Goal: Task Accomplishment & Management: Use online tool/utility

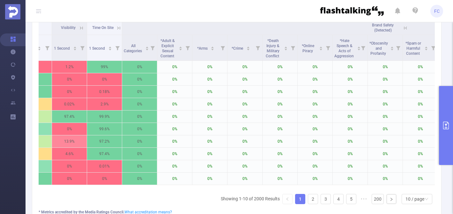
scroll to position [0, 569]
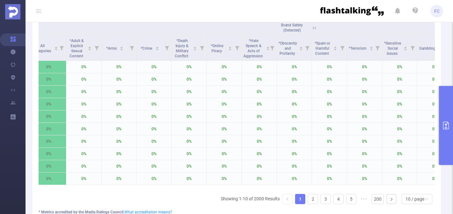
click at [316, 26] on icon at bounding box center [314, 28] width 6 height 6
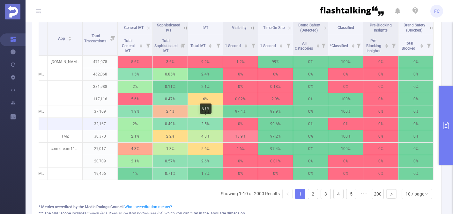
scroll to position [0, 246]
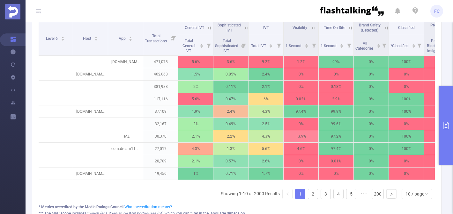
click at [313, 27] on icon at bounding box center [313, 28] width 6 height 6
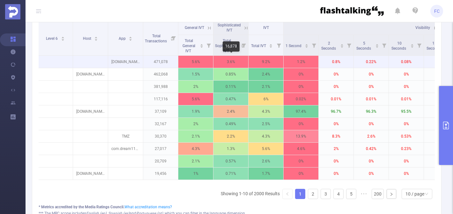
scroll to position [205, 0]
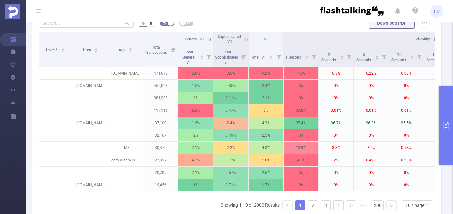
click at [209, 40] on icon at bounding box center [209, 40] width 6 height 6
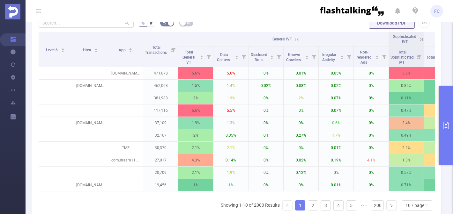
click at [296, 37] on icon at bounding box center [297, 40] width 6 height 6
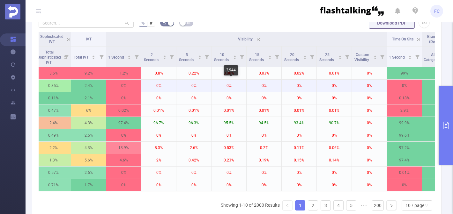
scroll to position [0, 439]
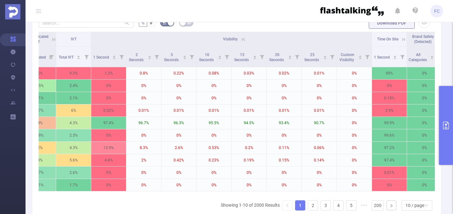
click at [243, 38] on icon at bounding box center [243, 40] width 6 height 6
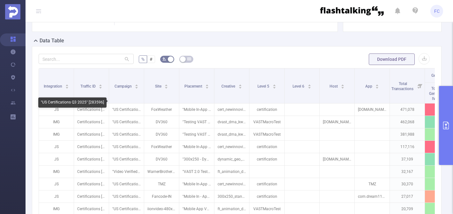
scroll to position [166, 0]
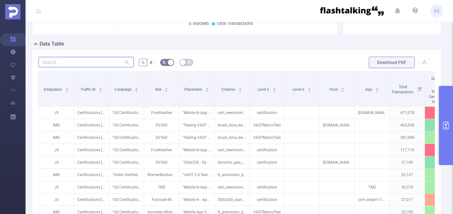
click at [106, 62] on input "text" at bounding box center [86, 62] width 95 height 10
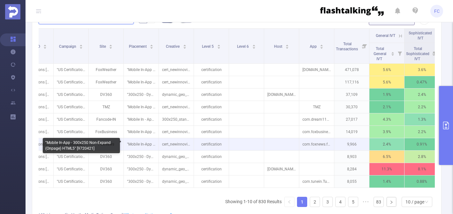
scroll to position [215, 0]
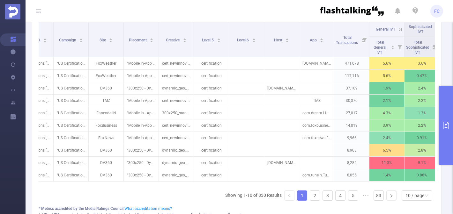
type input "js"
click at [445, 131] on button "primary" at bounding box center [446, 125] width 14 height 79
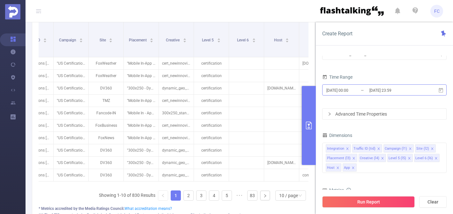
click at [346, 90] on input "[DATE] 00:00" at bounding box center [351, 90] width 52 height 9
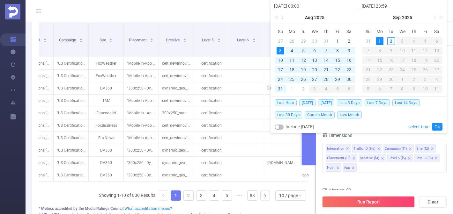
click at [282, 18] on link at bounding box center [283, 17] width 6 height 13
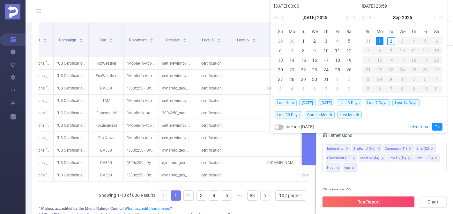
click at [282, 18] on link at bounding box center [283, 17] width 6 height 13
click at [281, 40] on div "1" at bounding box center [280, 41] width 8 height 8
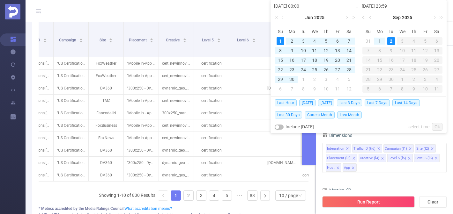
click at [391, 41] on div "2" at bounding box center [391, 41] width 8 height 8
type input "[DATE] 00:00"
type input "[DATE] 23:59"
type input "[DATE] 00:00"
type input "[DATE] 23:59"
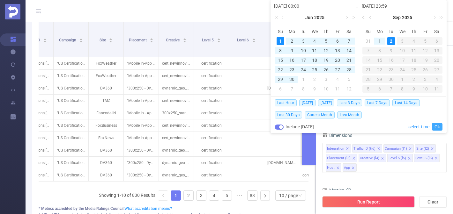
click at [437, 125] on link "Ok" at bounding box center [437, 127] width 11 height 8
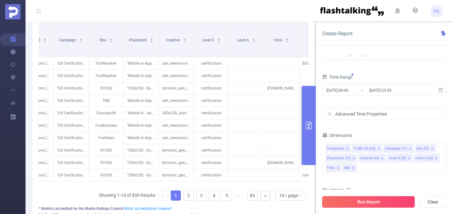
click at [356, 203] on button "Run Report" at bounding box center [368, 201] width 92 height 11
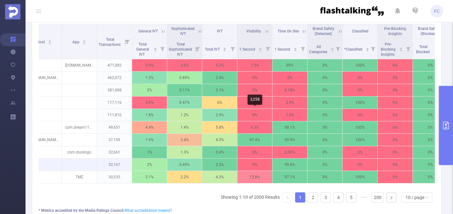
scroll to position [0, 307]
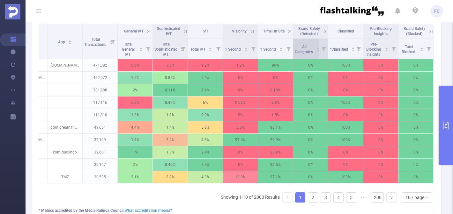
click at [317, 47] on icon "icon: caret-up" at bounding box center [318, 49] width 4 height 4
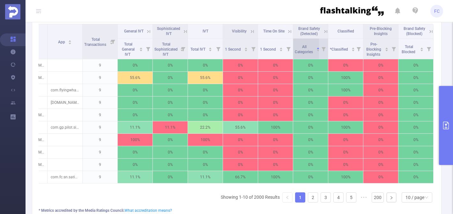
click at [317, 46] on div "All Categories" at bounding box center [307, 48] width 25 height 11
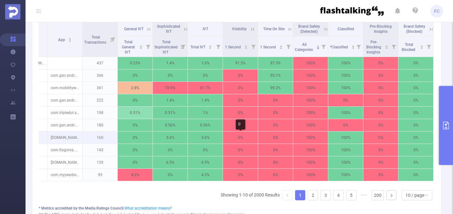
scroll to position [208, 0]
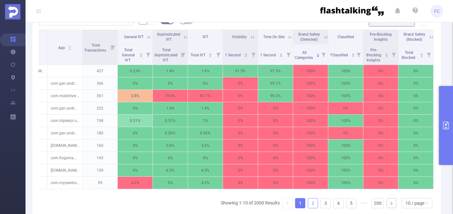
click at [314, 204] on link "2" at bounding box center [313, 204] width 10 height 10
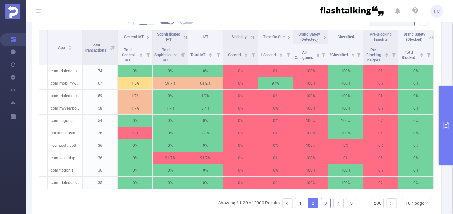
click at [326, 202] on link "3" at bounding box center [326, 204] width 10 height 10
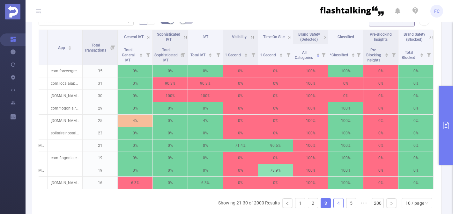
click at [338, 202] on link "4" at bounding box center [338, 204] width 10 height 10
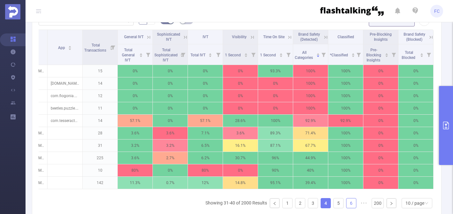
click at [351, 202] on link "6" at bounding box center [351, 204] width 10 height 10
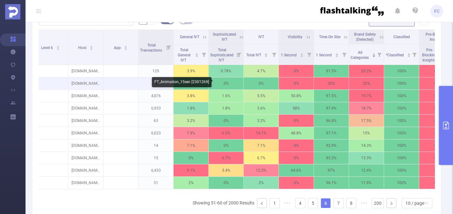
scroll to position [0, 307]
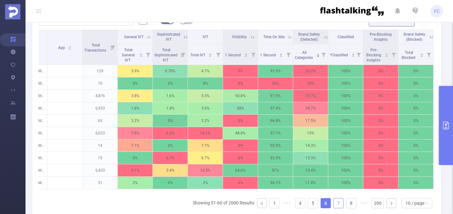
click at [340, 203] on link "7" at bounding box center [338, 204] width 10 height 10
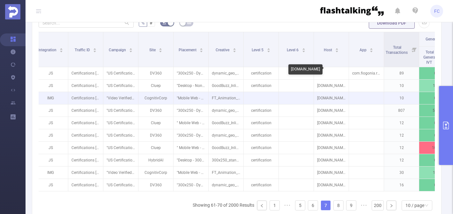
scroll to position [199, 0]
